Goal: Check status: Check status

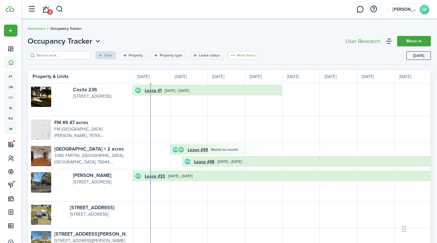
click at [239, 57] on button "More filters" at bounding box center [242, 55] width 29 height 8
click at [263, 55] on div "Date Property Property type Lease status More filters Save filters Clear all" at bounding box center [217, 57] width 379 height 13
click at [122, 55] on icon "Open filter" at bounding box center [124, 55] width 5 height 5
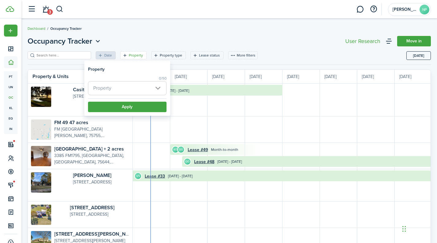
click at [159, 94] on span "Property" at bounding box center [127, 87] width 78 height 13
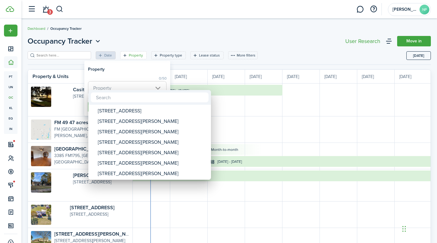
click at [114, 74] on div at bounding box center [218, 121] width 535 height 341
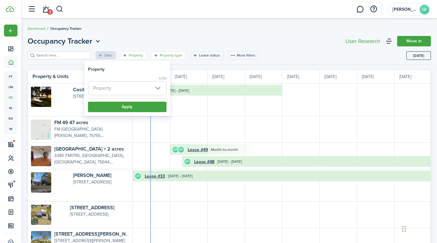
click at [160, 53] on filter-tag-label "Property type" at bounding box center [171, 55] width 22 height 6
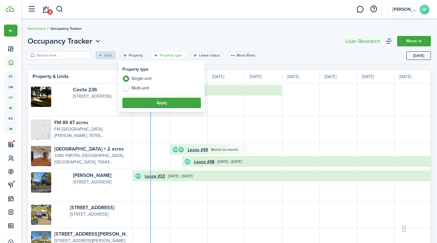
click at [148, 41] on header-page "Occupancy Tracker Move in" at bounding box center [229, 44] width 403 height 16
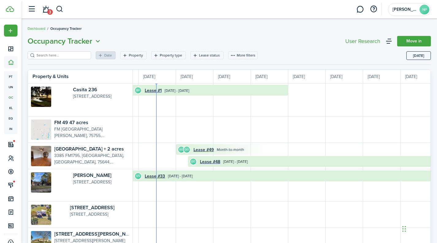
click at [50, 40] on span "Occupancy Tracker" at bounding box center [60, 41] width 65 height 11
click at [188, 42] on header-page "Occupancy Tracker Move in" at bounding box center [229, 44] width 403 height 16
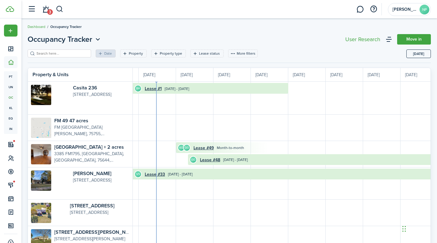
scroll to position [2, 0]
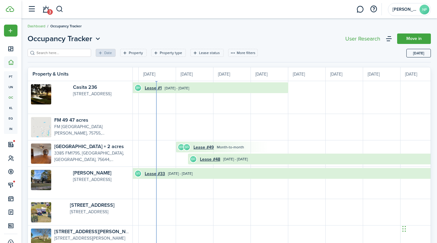
click at [54, 54] on input "search" at bounding box center [62, 53] width 54 height 6
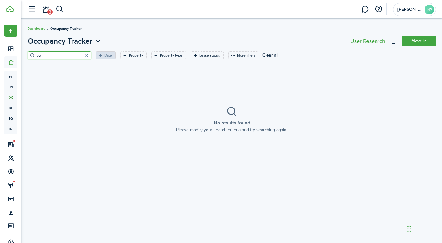
type input "o"
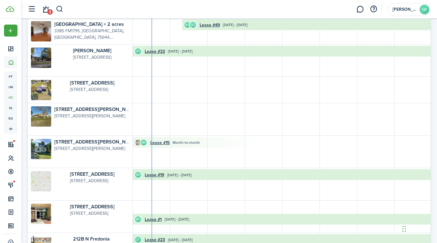
scroll to position [33, 0]
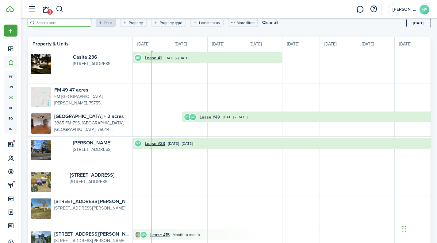
click at [207, 114] on link "Lease #49" at bounding box center [210, 117] width 20 height 6
